Goal: Task Accomplishment & Management: Complete application form

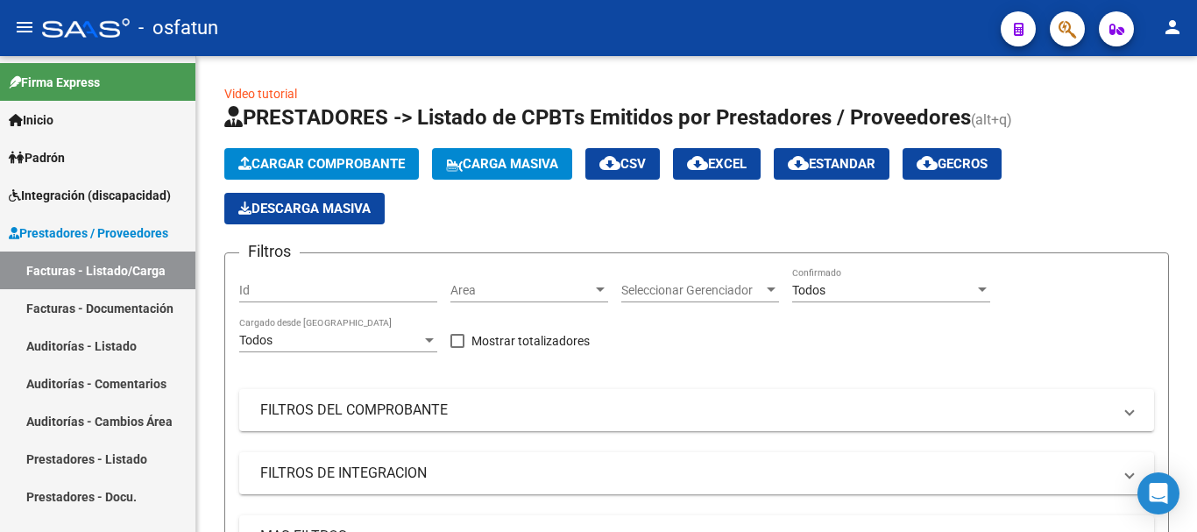
click at [93, 192] on span "Integración (discapacidad)" at bounding box center [90, 195] width 162 height 19
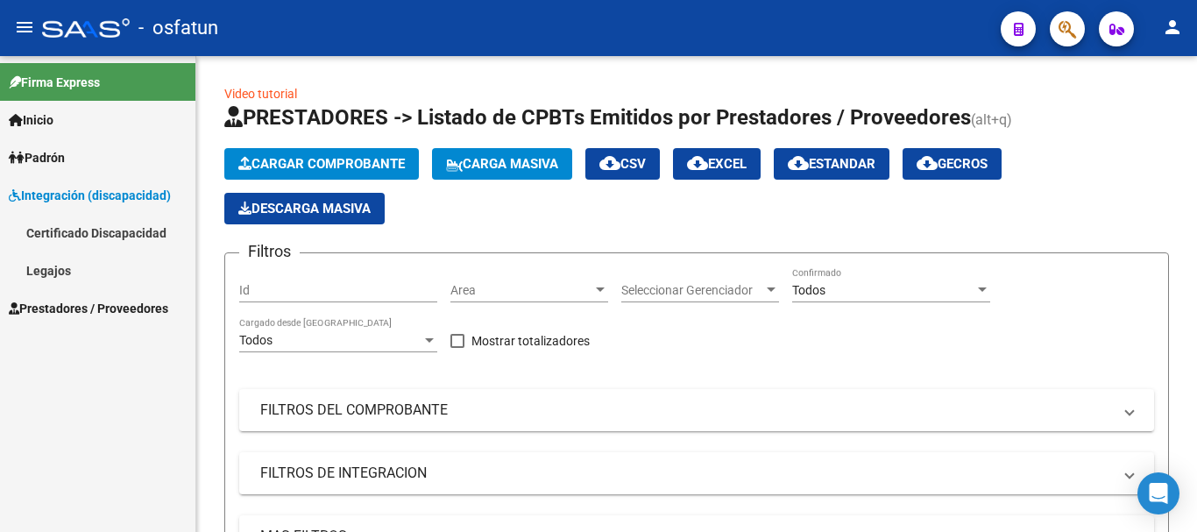
click at [65, 270] on link "Legajos" at bounding box center [97, 270] width 195 height 38
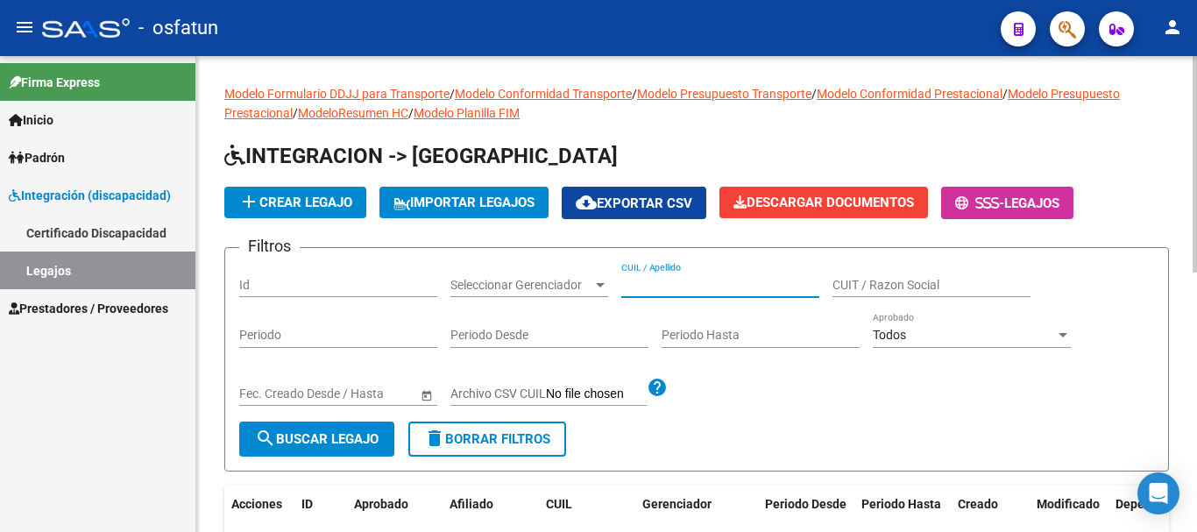
click at [663, 290] on input "CUIL / Apellido" at bounding box center [720, 285] width 198 height 15
type input "i"
type input "gimenez"
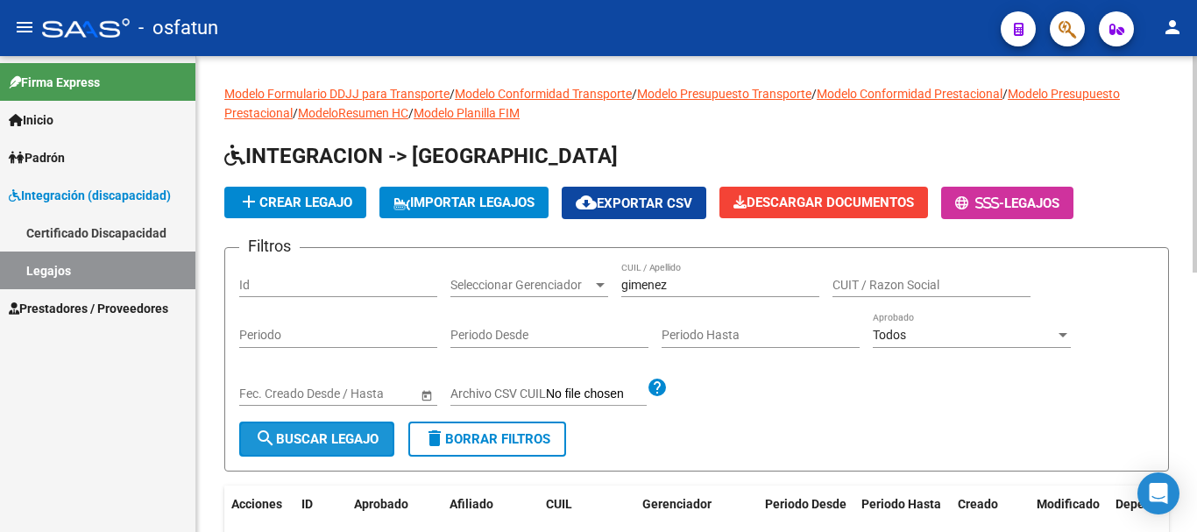
click at [342, 435] on span "search Buscar Legajo" at bounding box center [317, 439] width 124 height 16
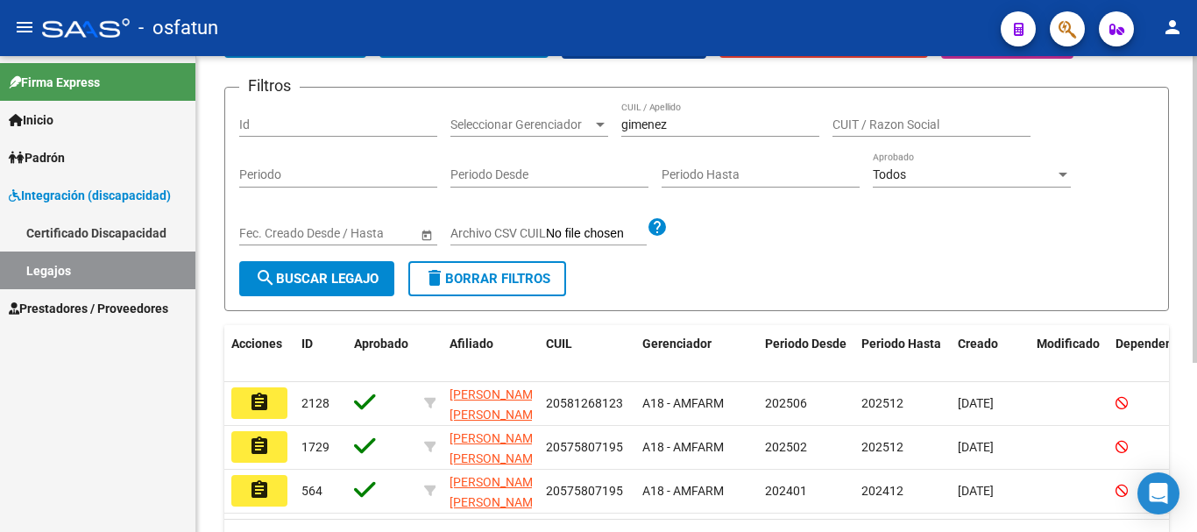
scroll to position [175, 0]
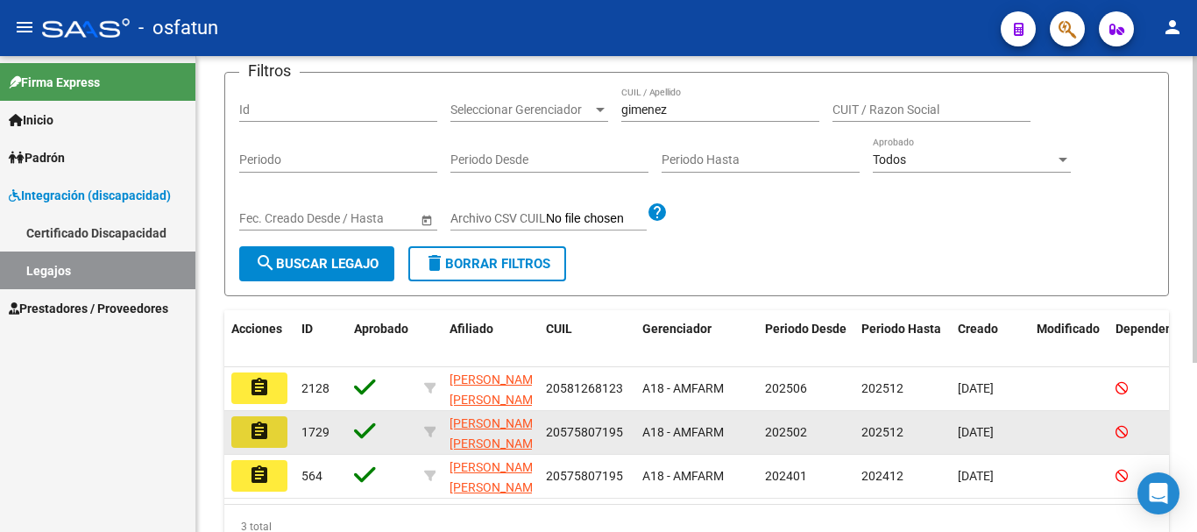
click at [267, 431] on mat-icon "assignment" at bounding box center [259, 431] width 21 height 21
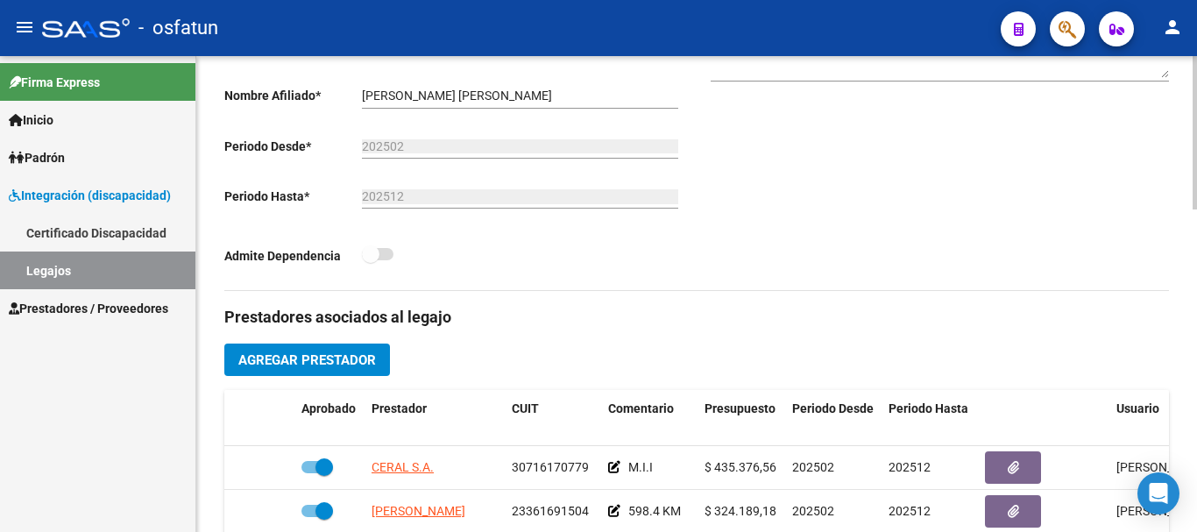
scroll to position [526, 0]
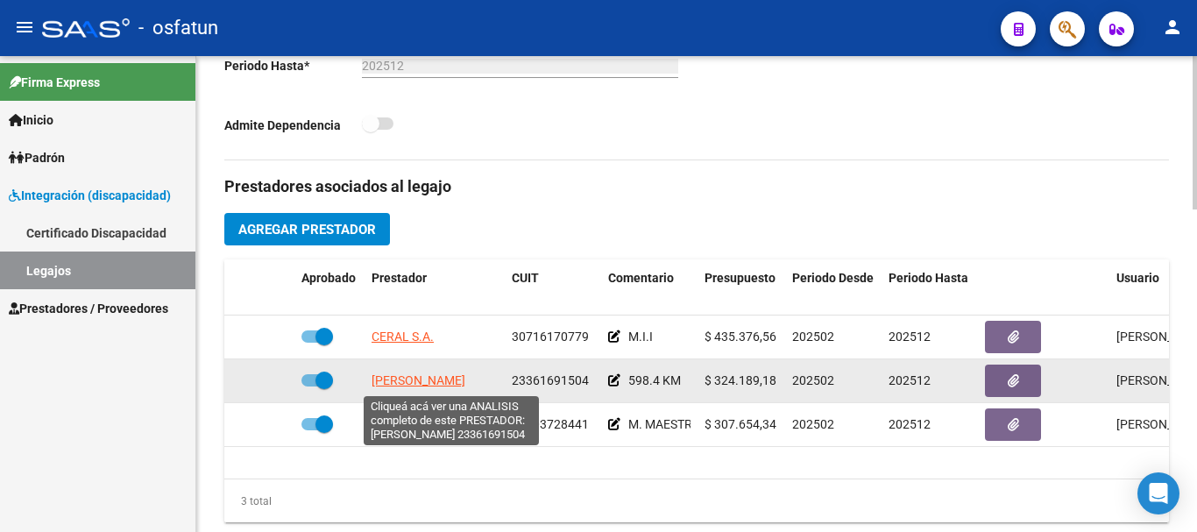
click at [462, 385] on span "[PERSON_NAME]" at bounding box center [418, 380] width 94 height 14
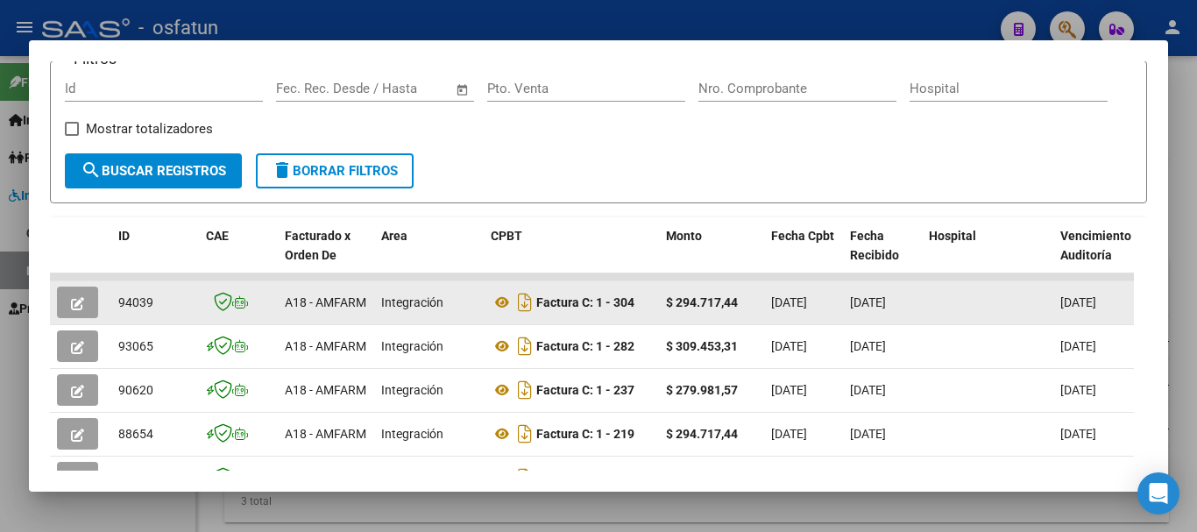
scroll to position [350, 0]
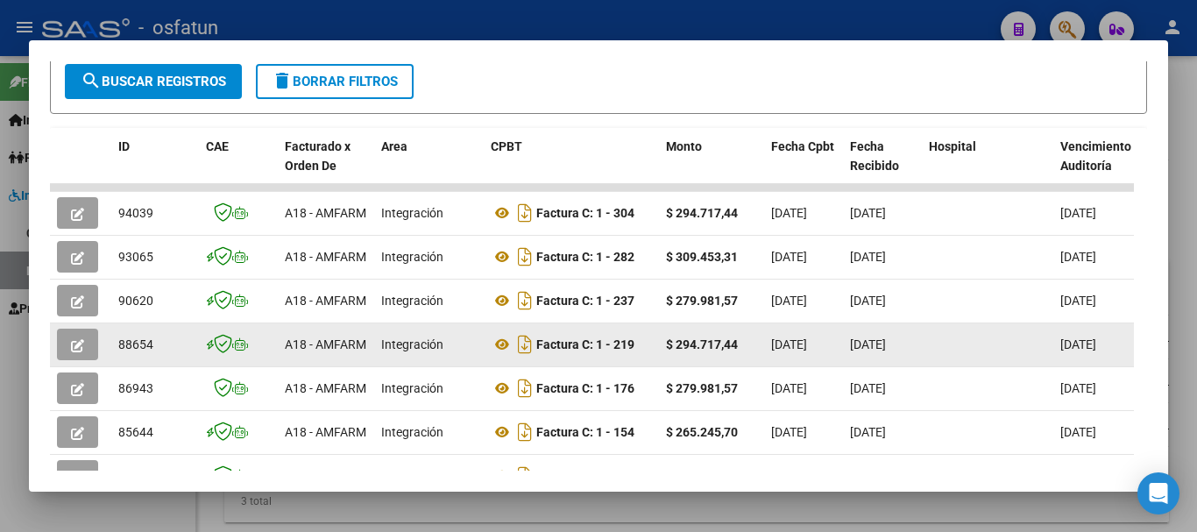
click at [81, 350] on icon "button" at bounding box center [77, 345] width 13 height 13
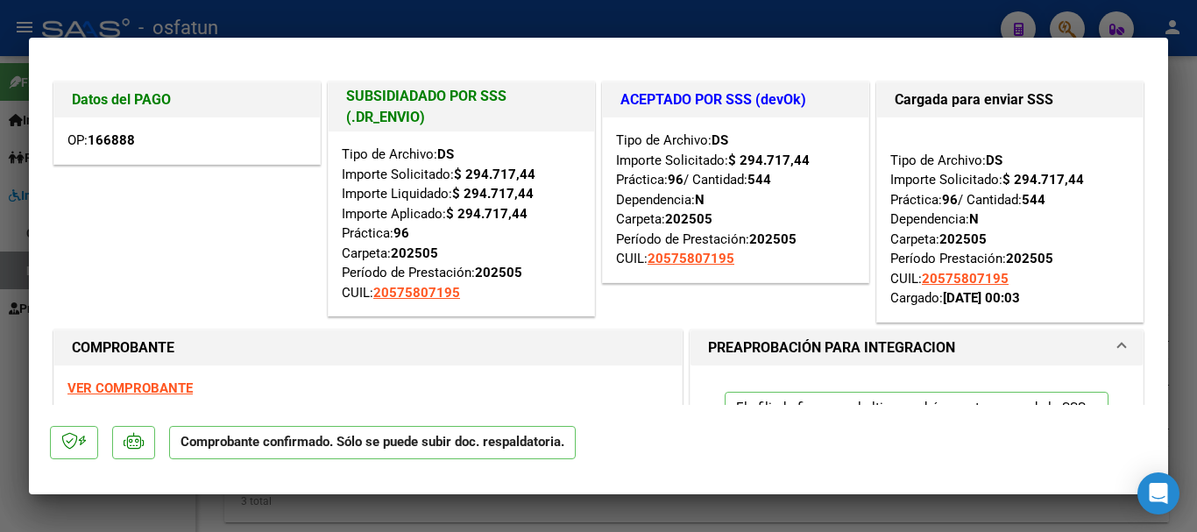
type input "$ 0,00"
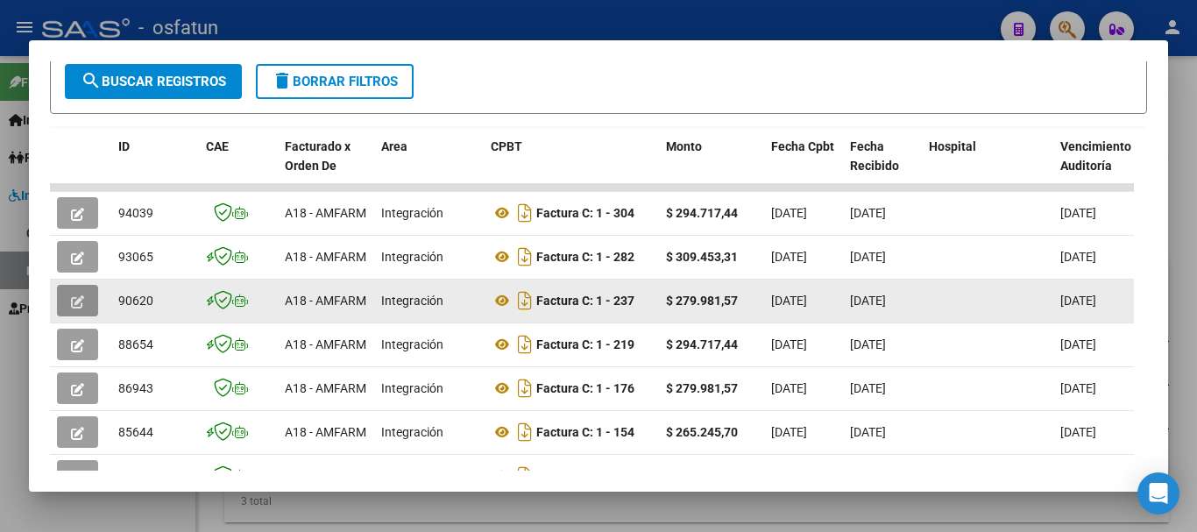
click at [79, 308] on icon "button" at bounding box center [77, 301] width 13 height 13
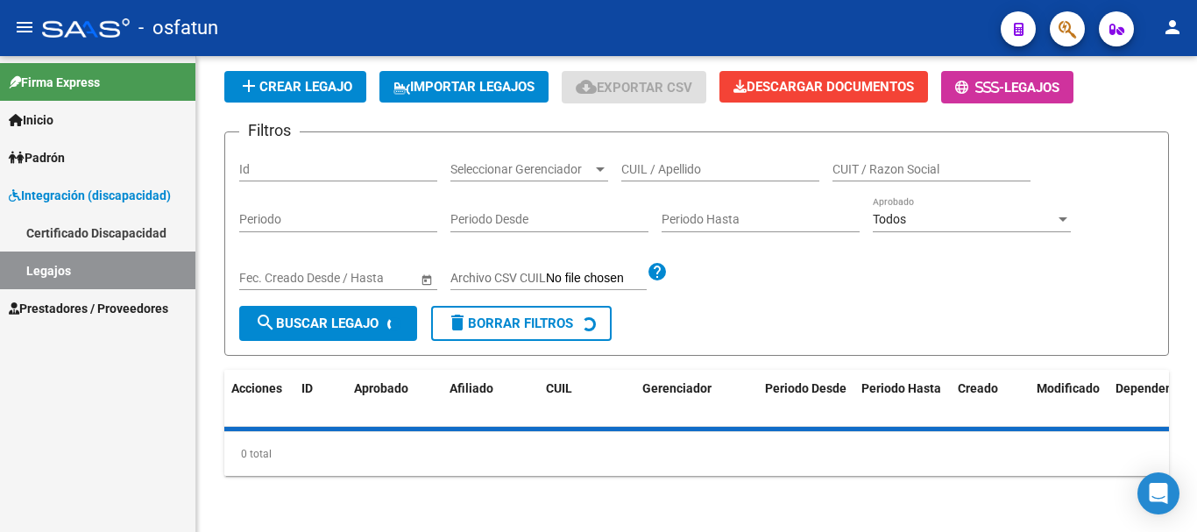
scroll to position [526, 0]
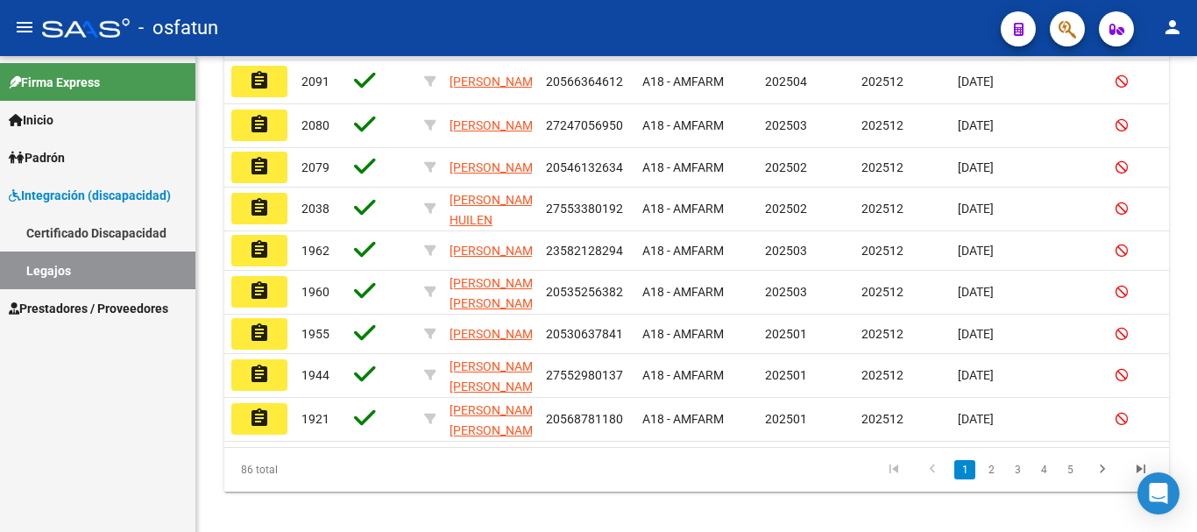
click at [105, 265] on link "Legajos" at bounding box center [97, 270] width 195 height 38
click at [110, 273] on link "Legajos" at bounding box center [97, 270] width 195 height 38
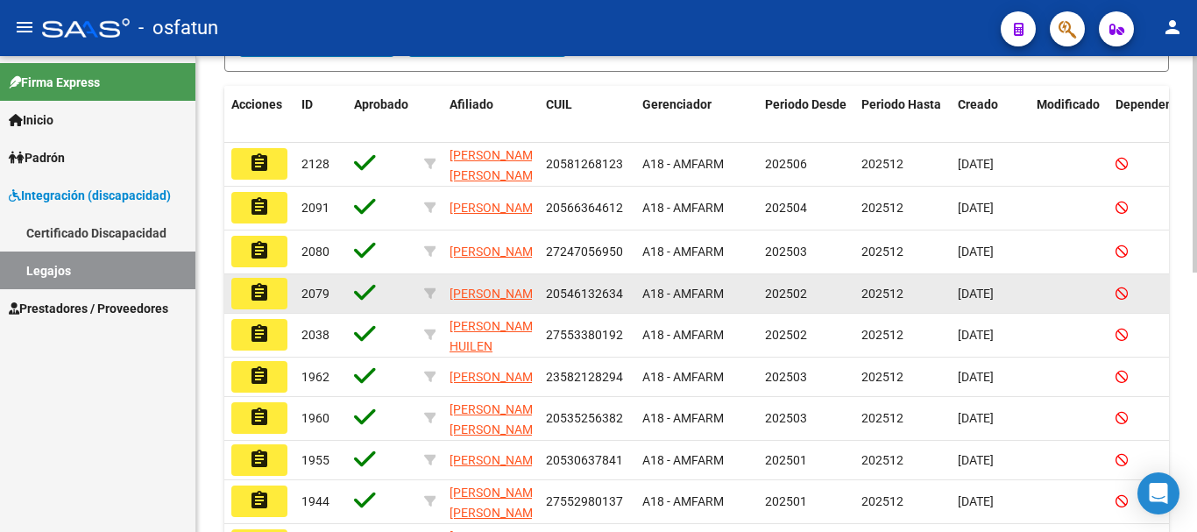
scroll to position [0, 0]
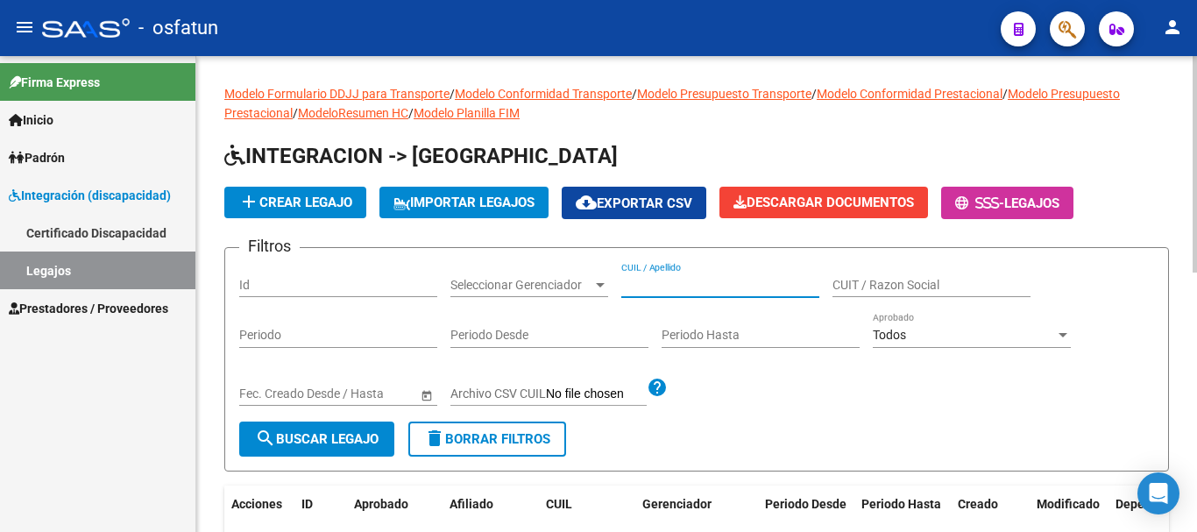
click at [665, 291] on input "CUIL / Apellido" at bounding box center [720, 285] width 198 height 15
type input "gimenez"
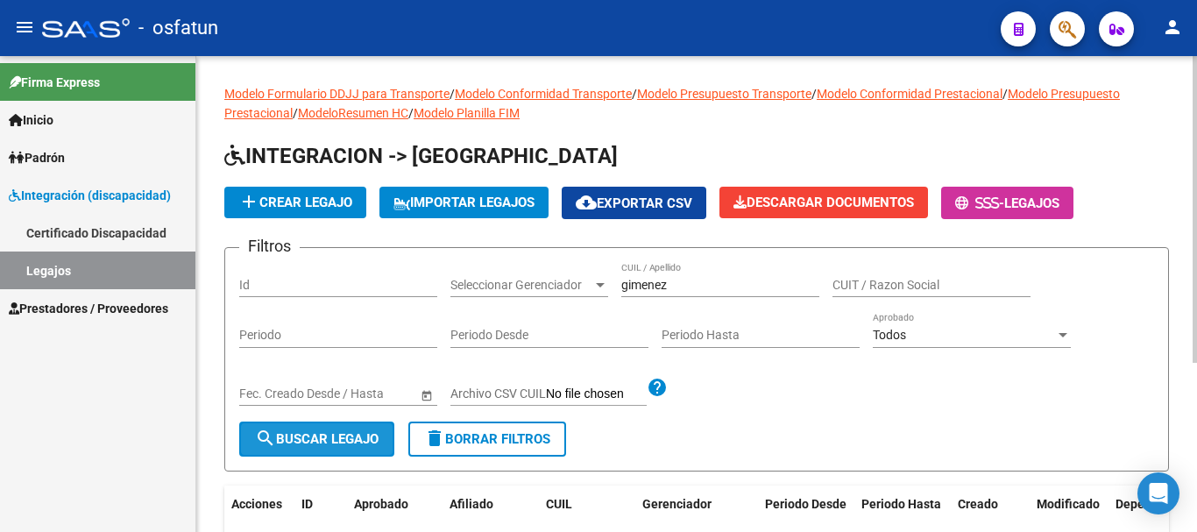
click at [346, 440] on span "search Buscar Legajo" at bounding box center [317, 439] width 124 height 16
click at [335, 439] on span "search Buscar Legajo" at bounding box center [317, 439] width 124 height 16
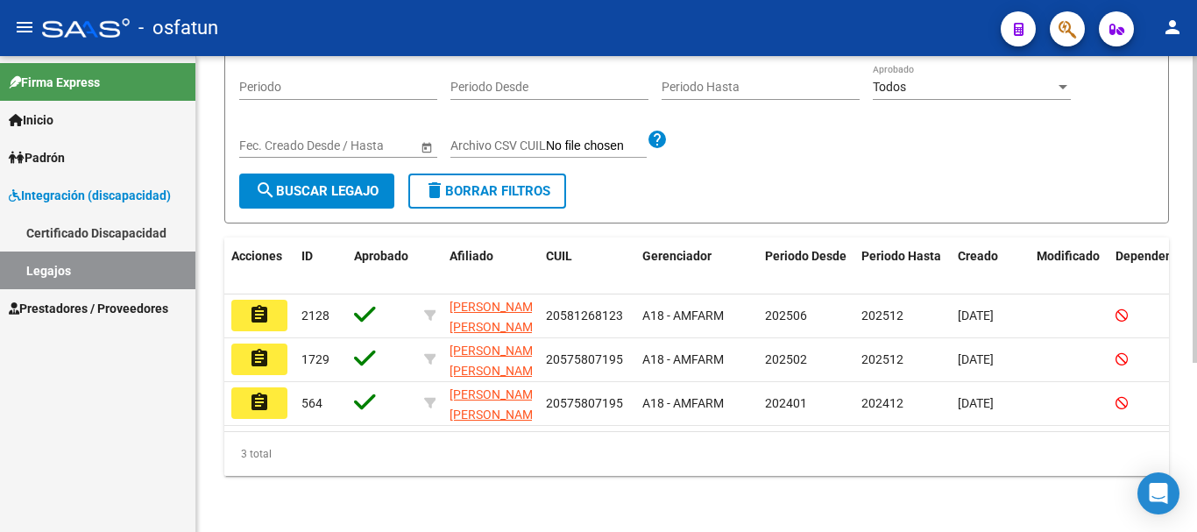
scroll to position [263, 0]
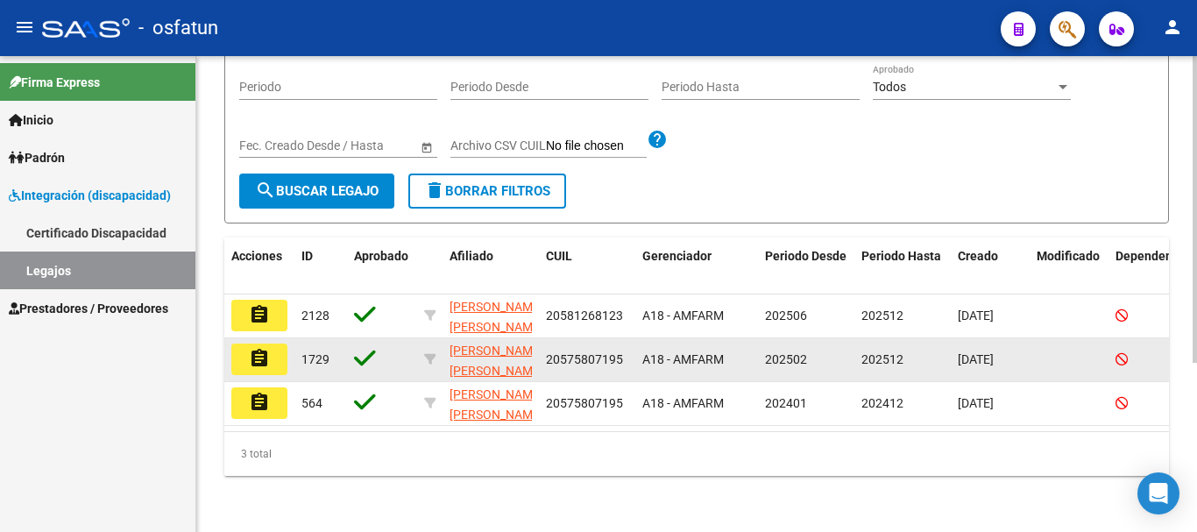
click at [266, 348] on mat-icon "assignment" at bounding box center [259, 358] width 21 height 21
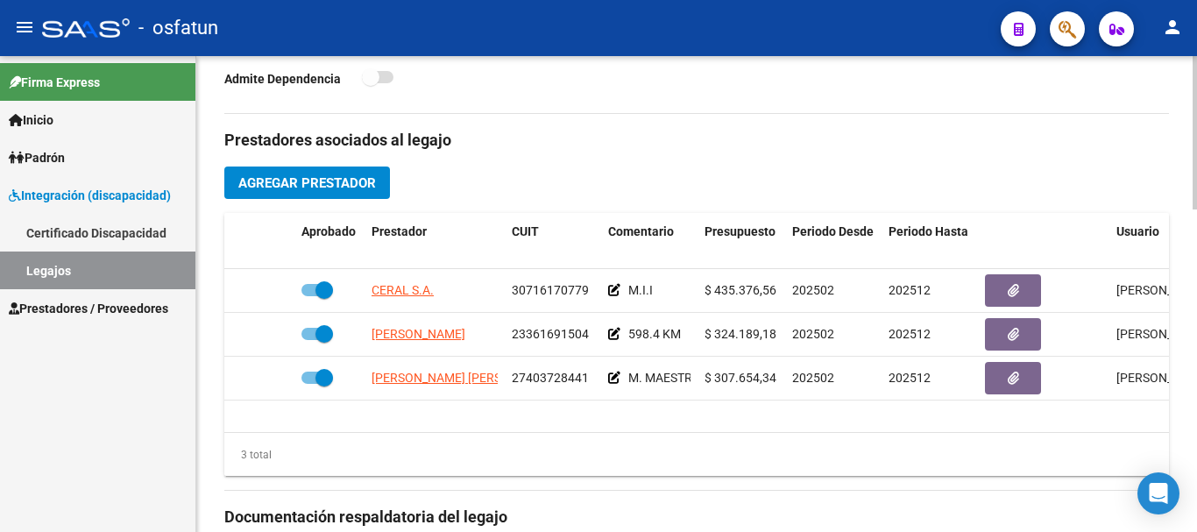
scroll to position [613, 0]
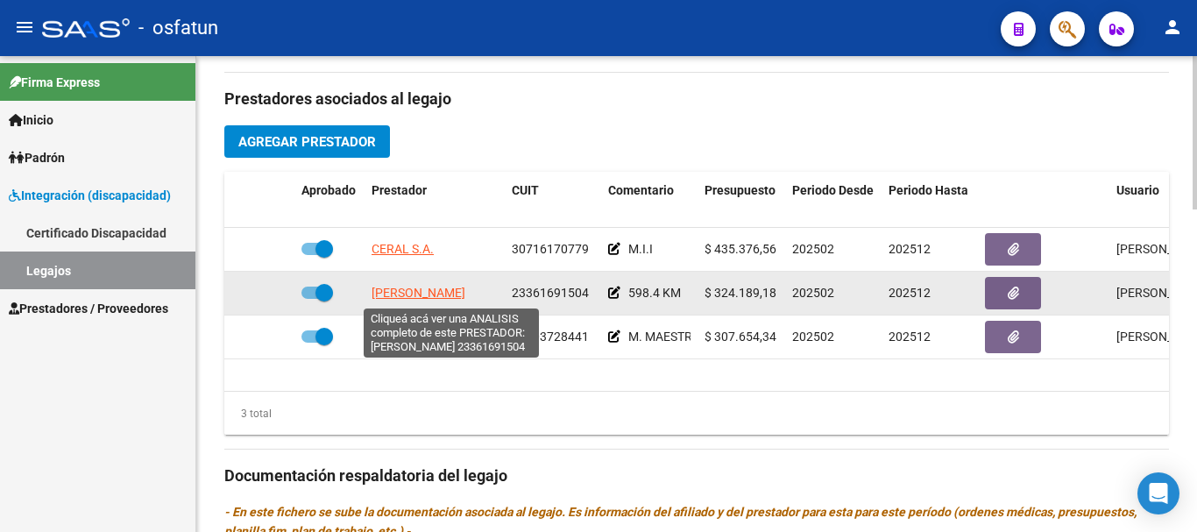
click at [427, 294] on span "[PERSON_NAME]" at bounding box center [418, 293] width 94 height 14
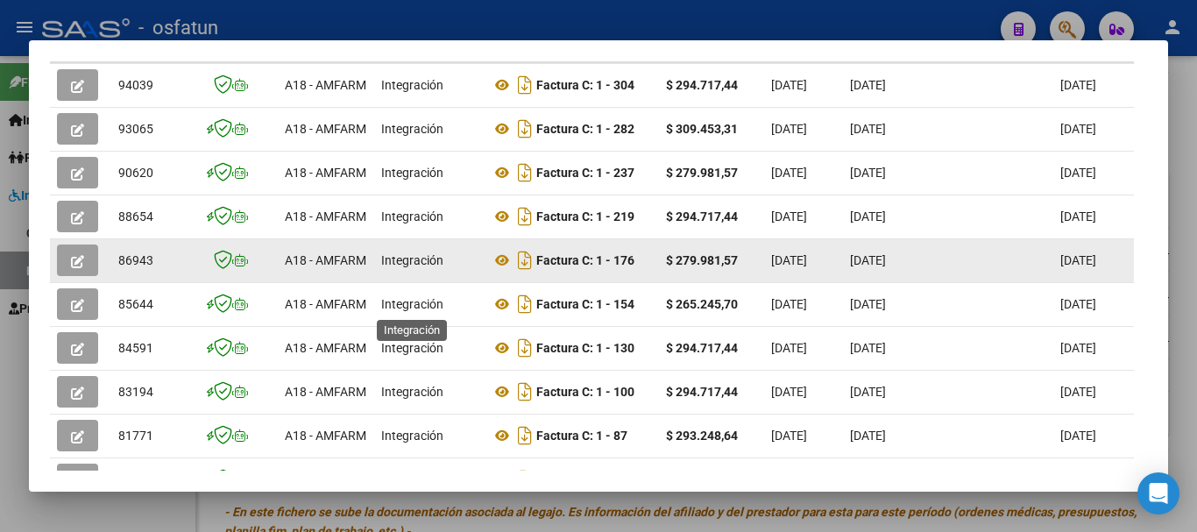
scroll to position [505, 0]
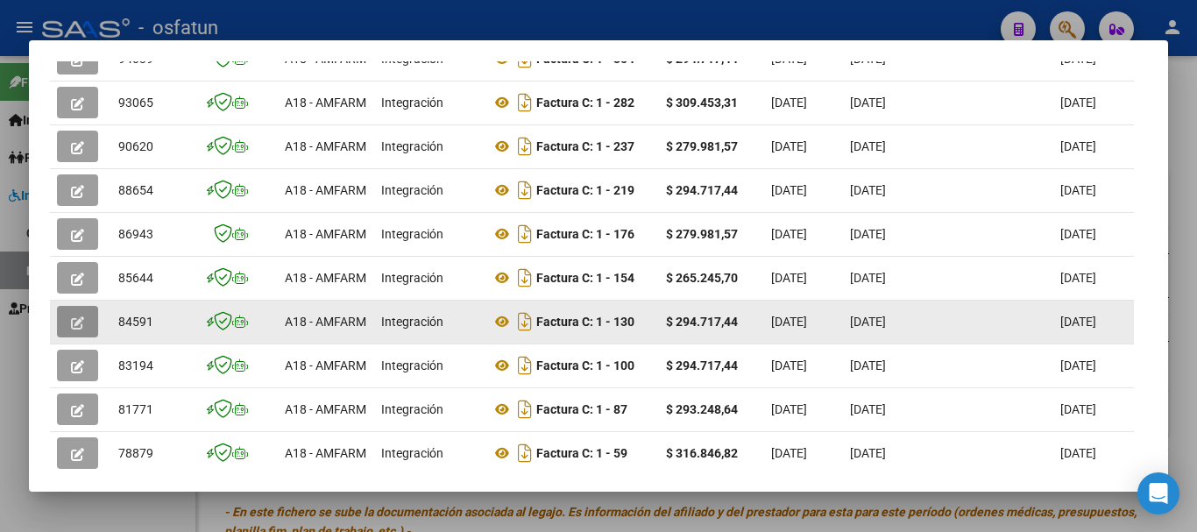
click at [81, 329] on icon "button" at bounding box center [77, 322] width 13 height 13
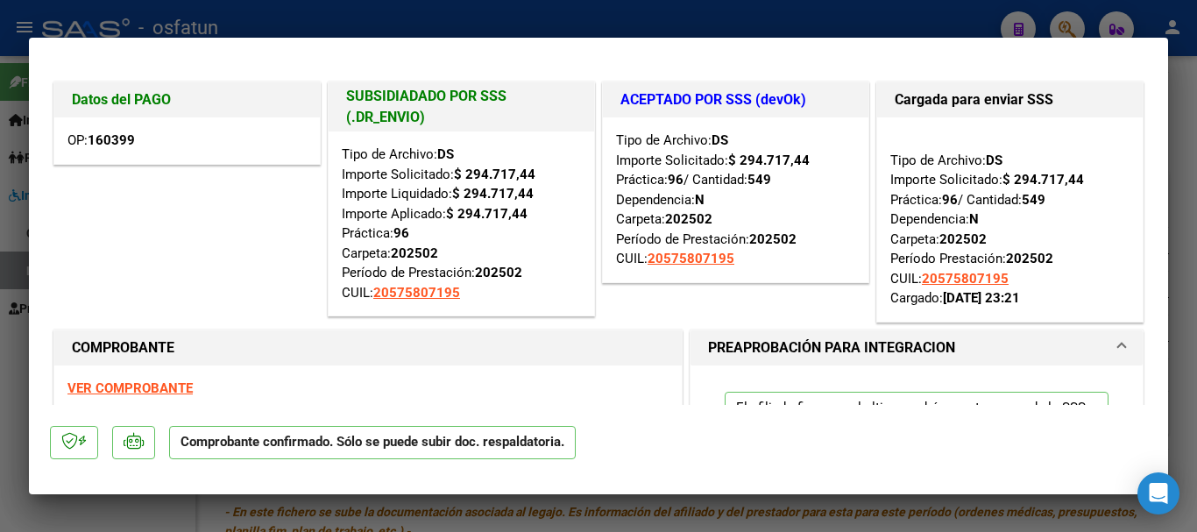
type input "$ 0,00"
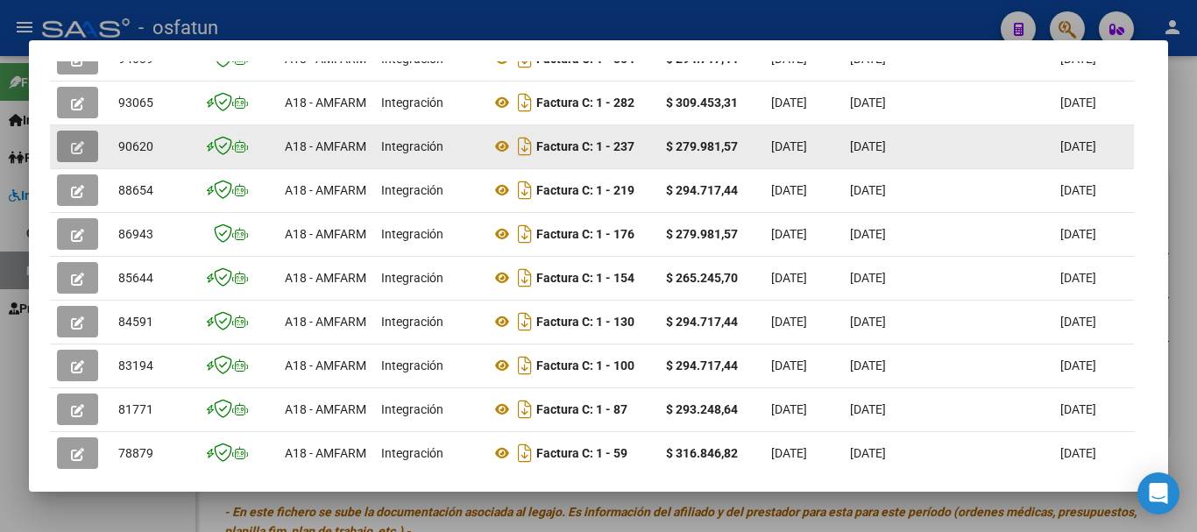
click at [67, 149] on button "button" at bounding box center [77, 147] width 41 height 32
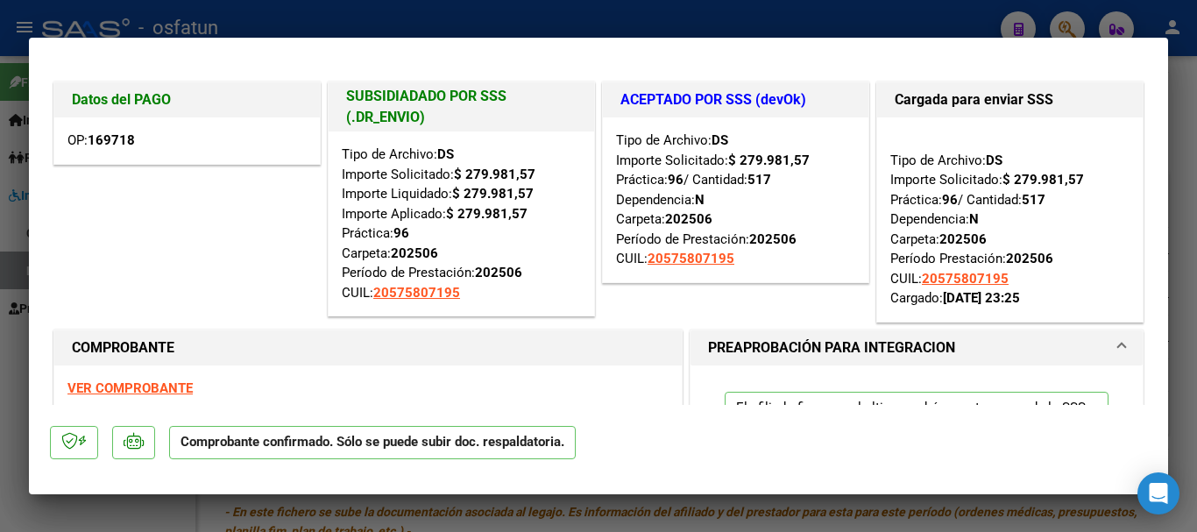
type input "$ 0,00"
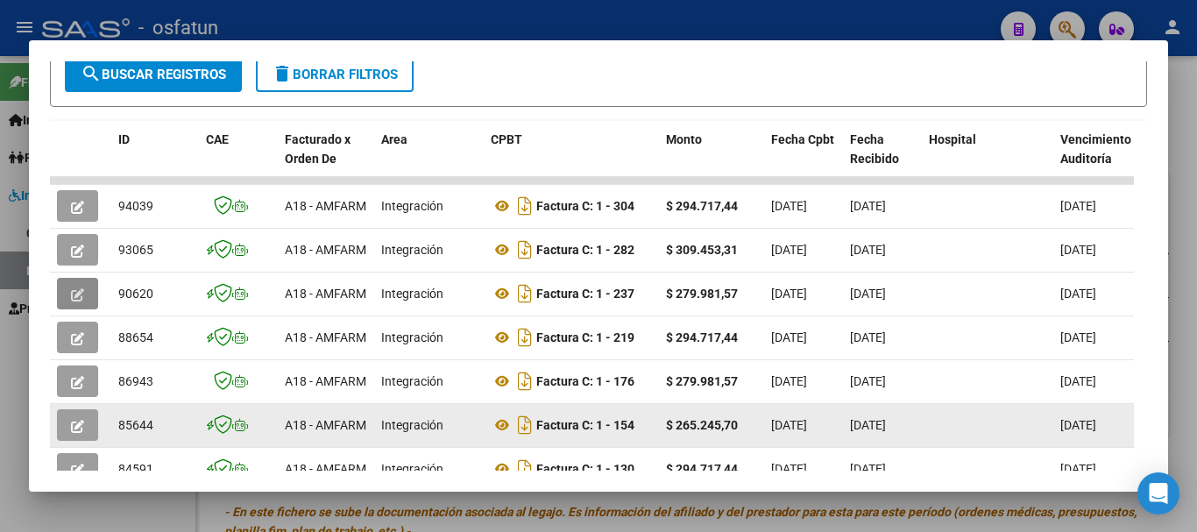
scroll to position [329, 0]
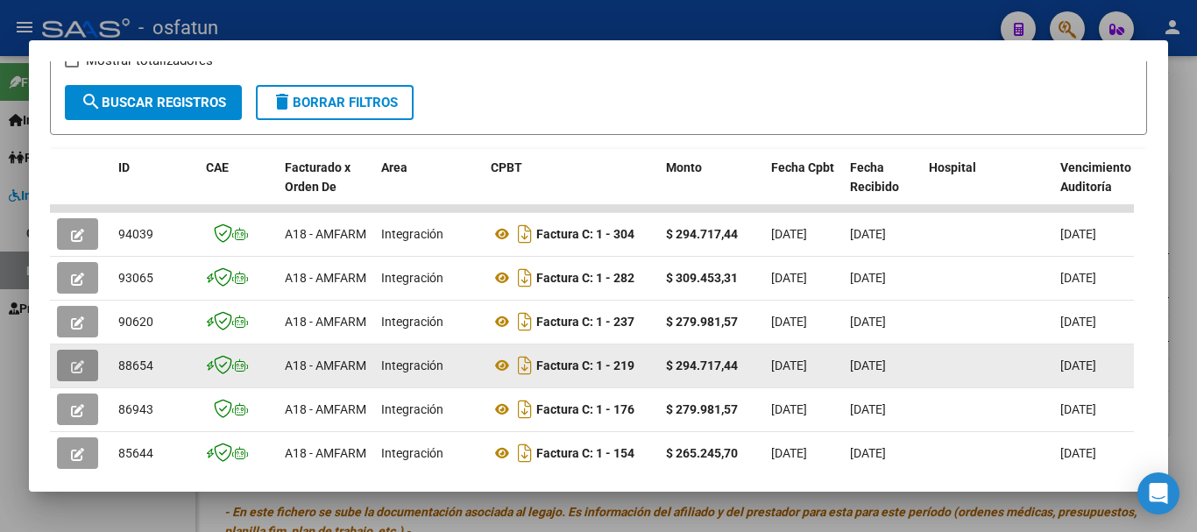
click at [79, 371] on icon "button" at bounding box center [77, 366] width 13 height 13
